Goal: Information Seeking & Learning: Learn about a topic

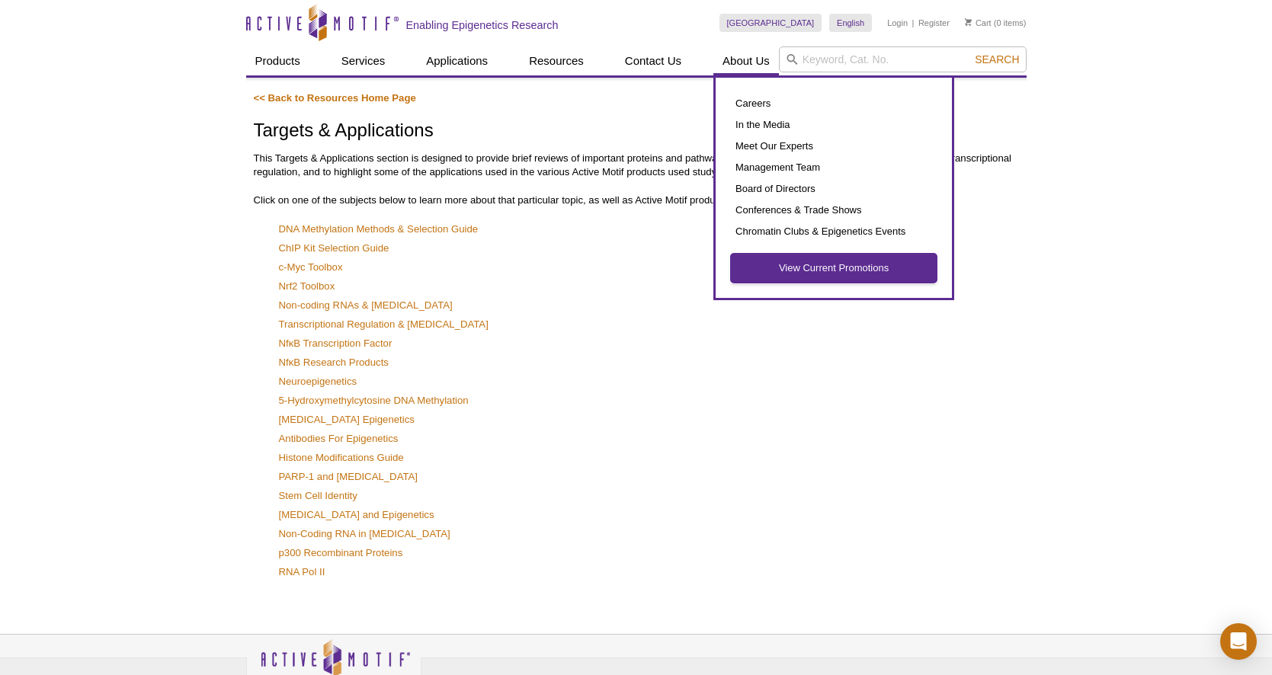
click at [792, 274] on link "View Current Promotions" at bounding box center [834, 268] width 206 height 29
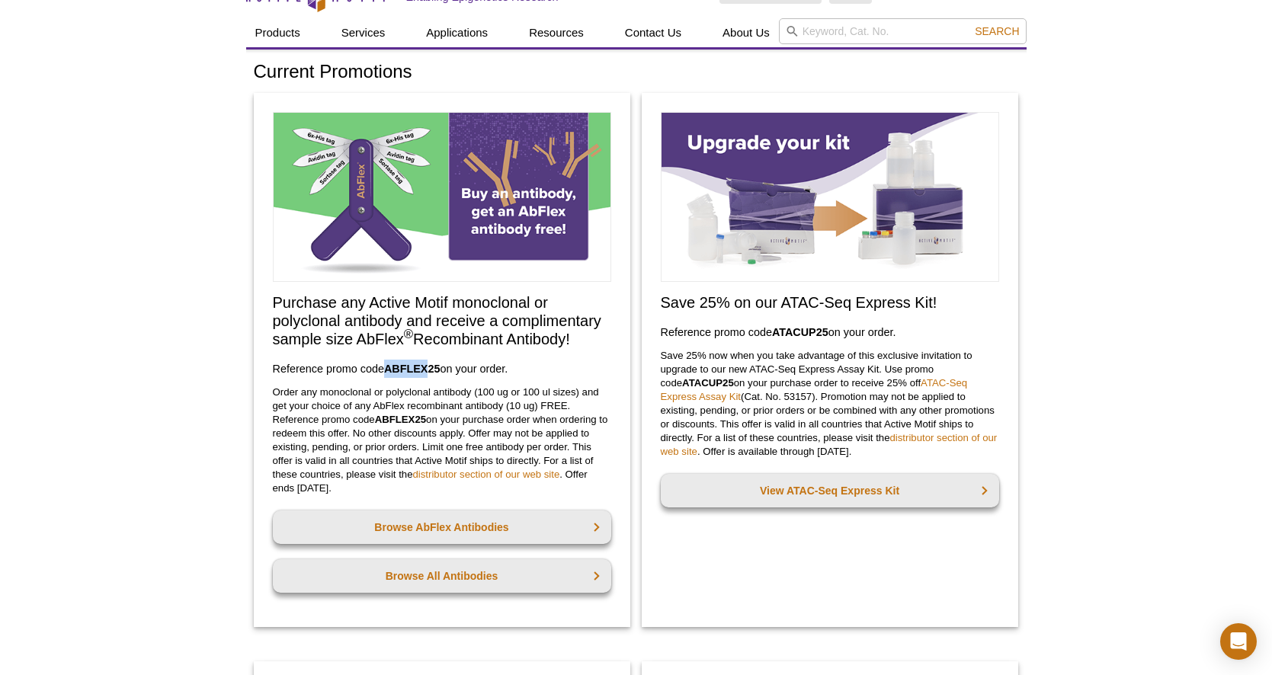
scroll to position [43, 0]
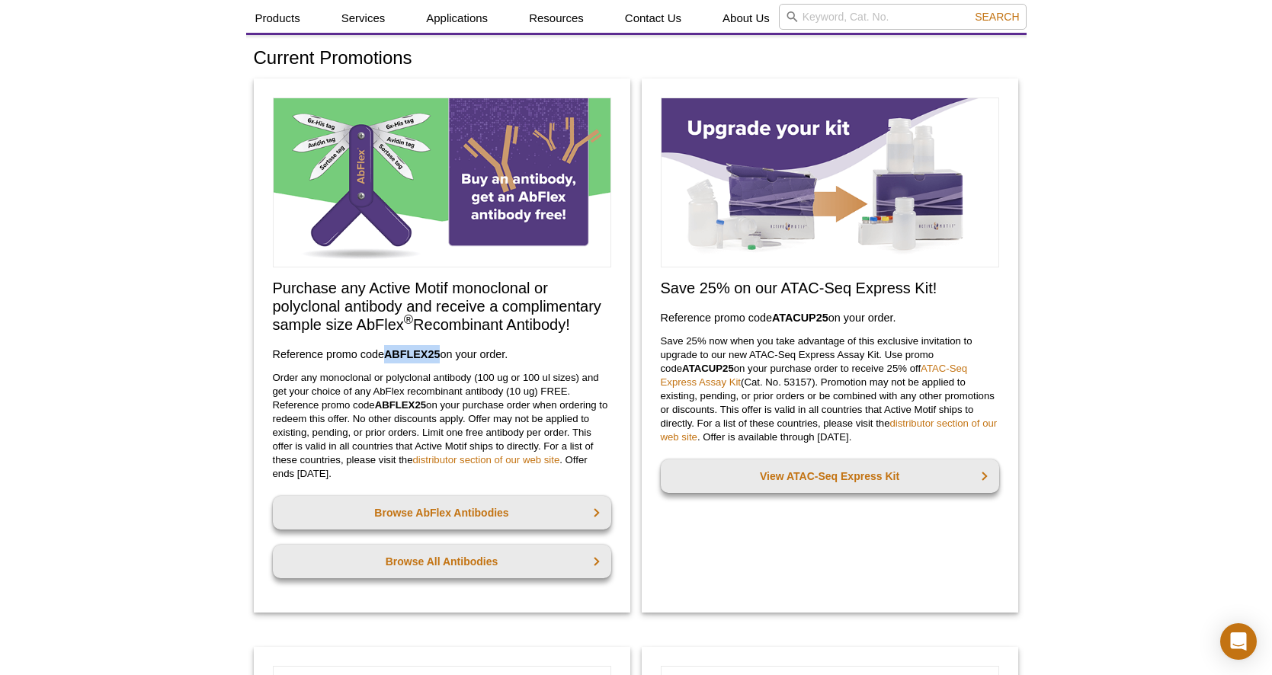
drag, startPoint x: 386, startPoint y: 373, endPoint x: 436, endPoint y: 354, distance: 52.8
click at [439, 355] on strong "ABFLEX25" at bounding box center [412, 354] width 56 height 12
copy strong "ABFLEX2"
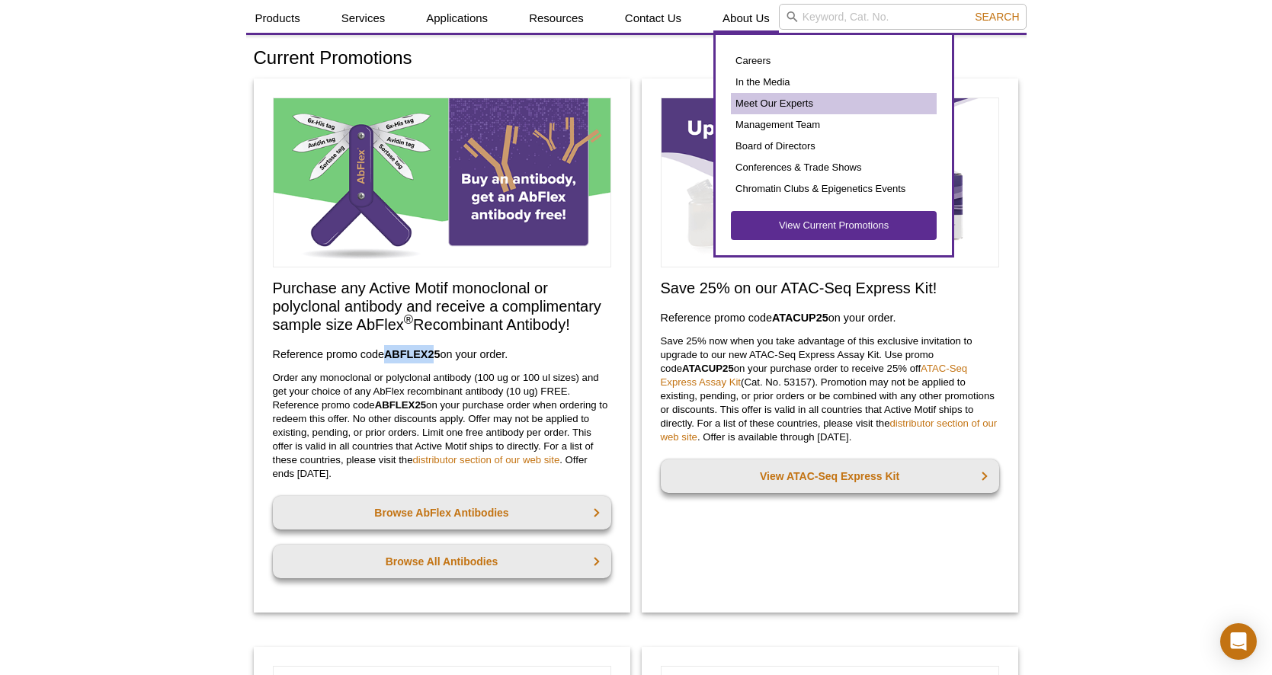
scroll to position [0, 0]
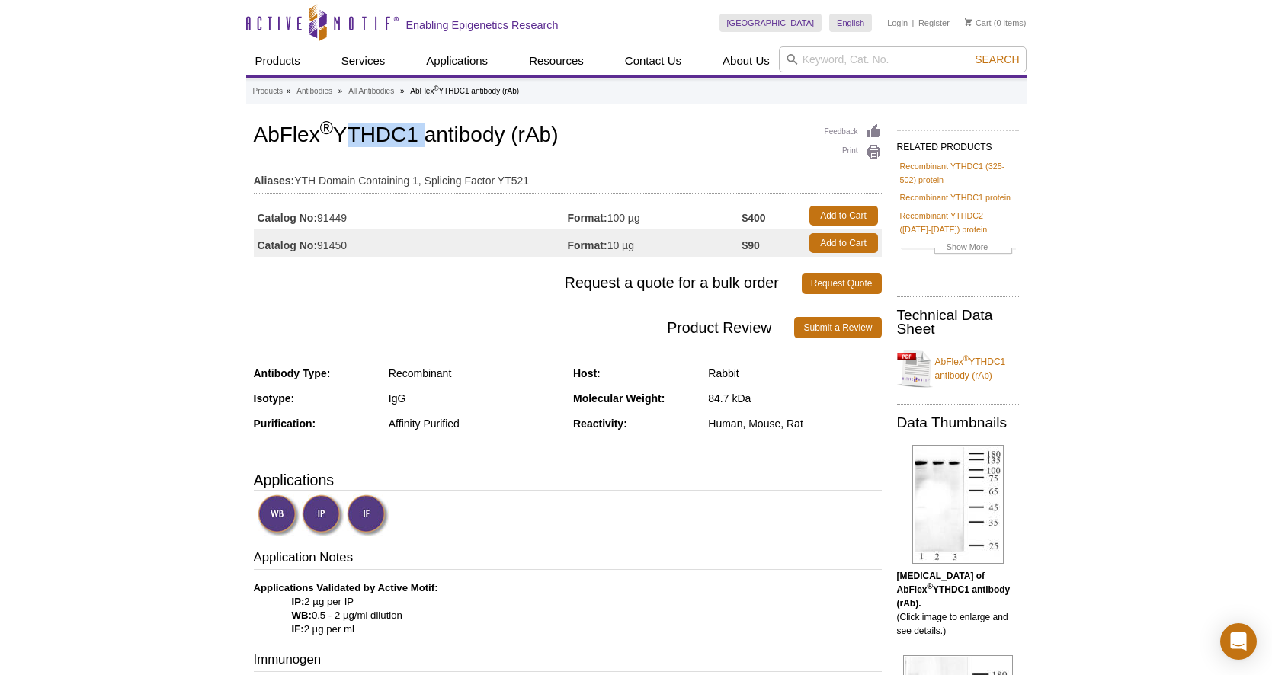
drag, startPoint x: 341, startPoint y: 131, endPoint x: 417, endPoint y: 127, distance: 75.6
click at [419, 129] on h1 "AbFlex ® YTHDC1 antibody (rAb)" at bounding box center [568, 136] width 628 height 26
copy h1 "YTHDC1"
